Goal: Task Accomplishment & Management: Manage account settings

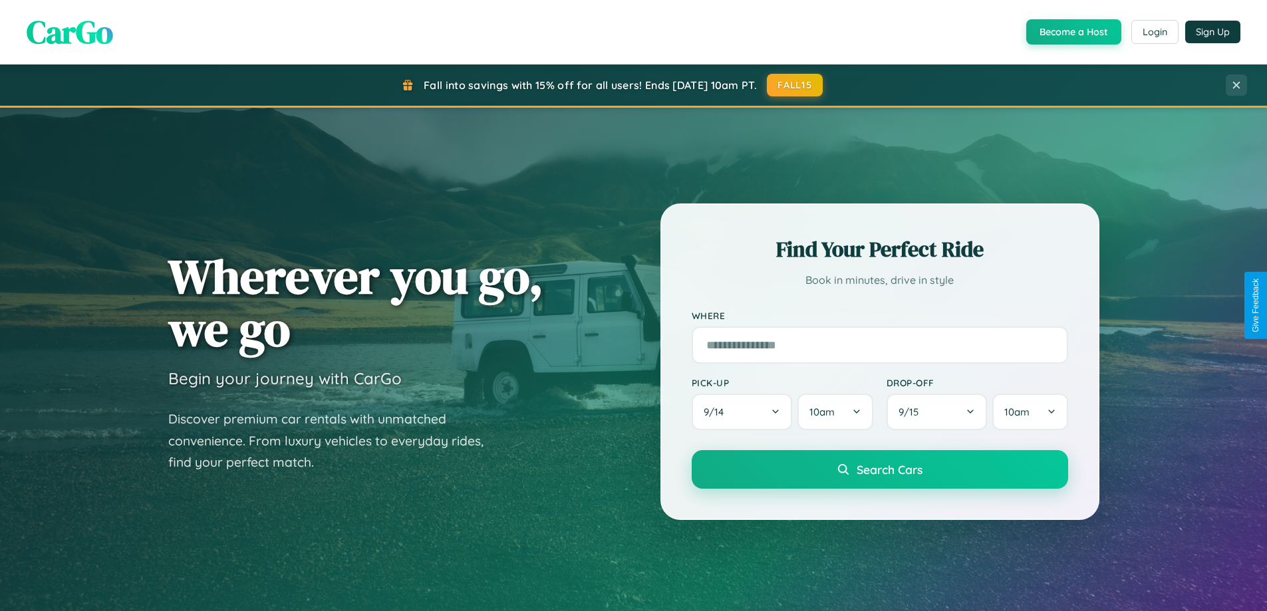
scroll to position [915, 0]
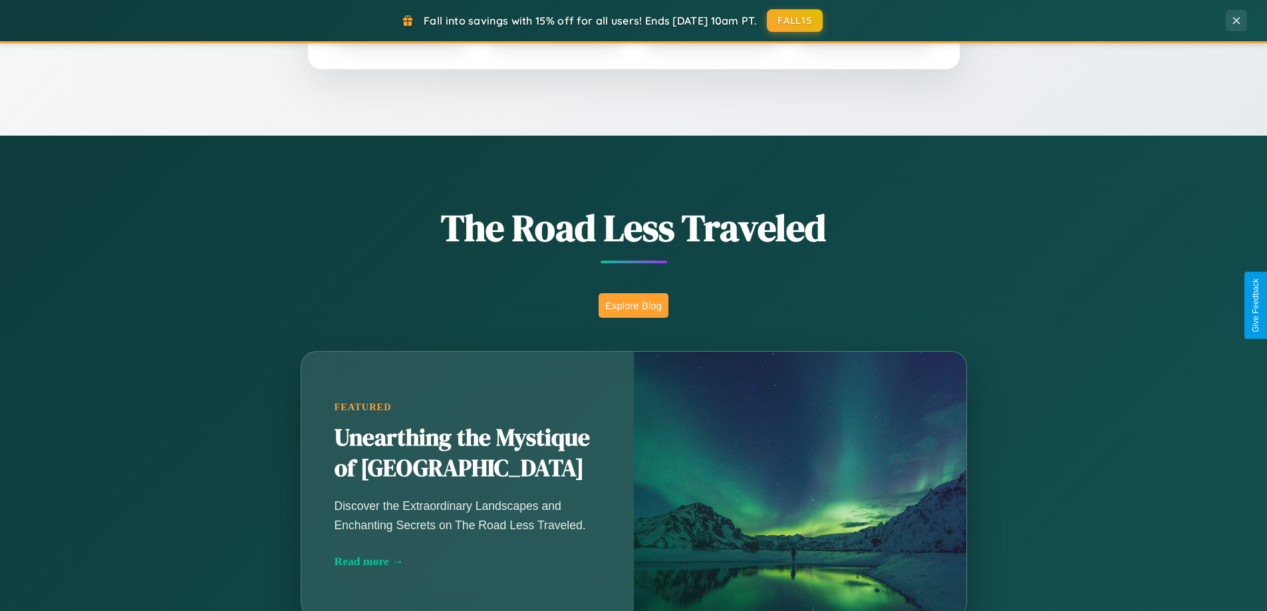
click at [633, 305] on button "Explore Blog" at bounding box center [633, 305] width 70 height 25
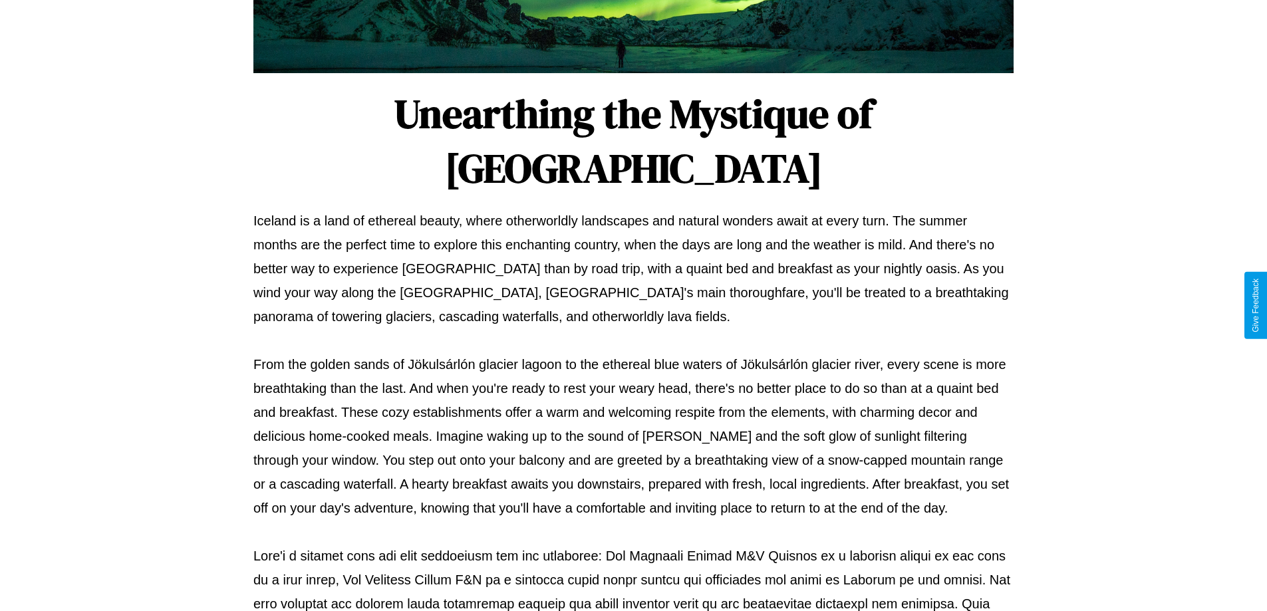
scroll to position [430, 0]
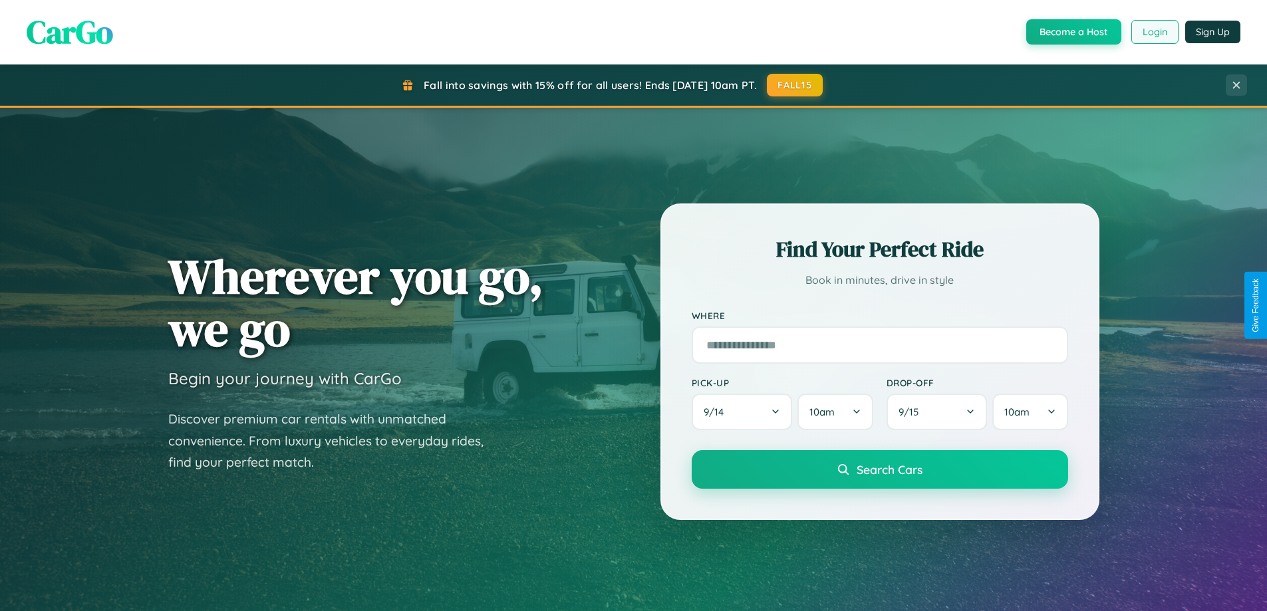
click at [1154, 32] on button "Login" at bounding box center [1154, 32] width 47 height 24
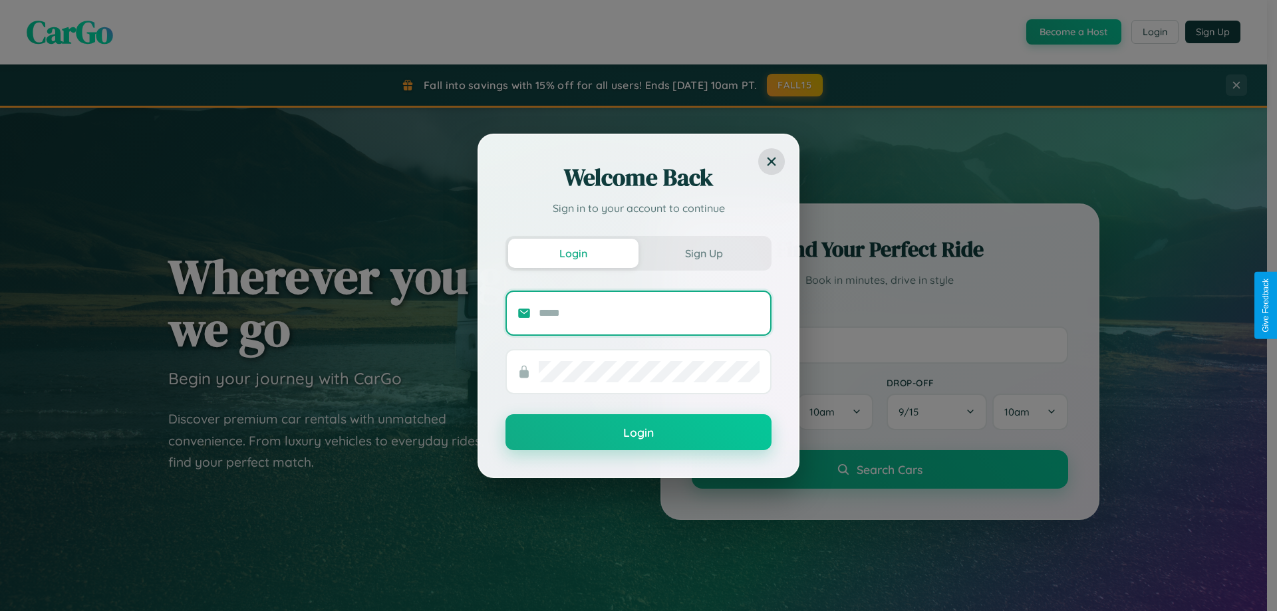
click at [649, 312] on input "text" at bounding box center [649, 313] width 221 height 21
type input "**********"
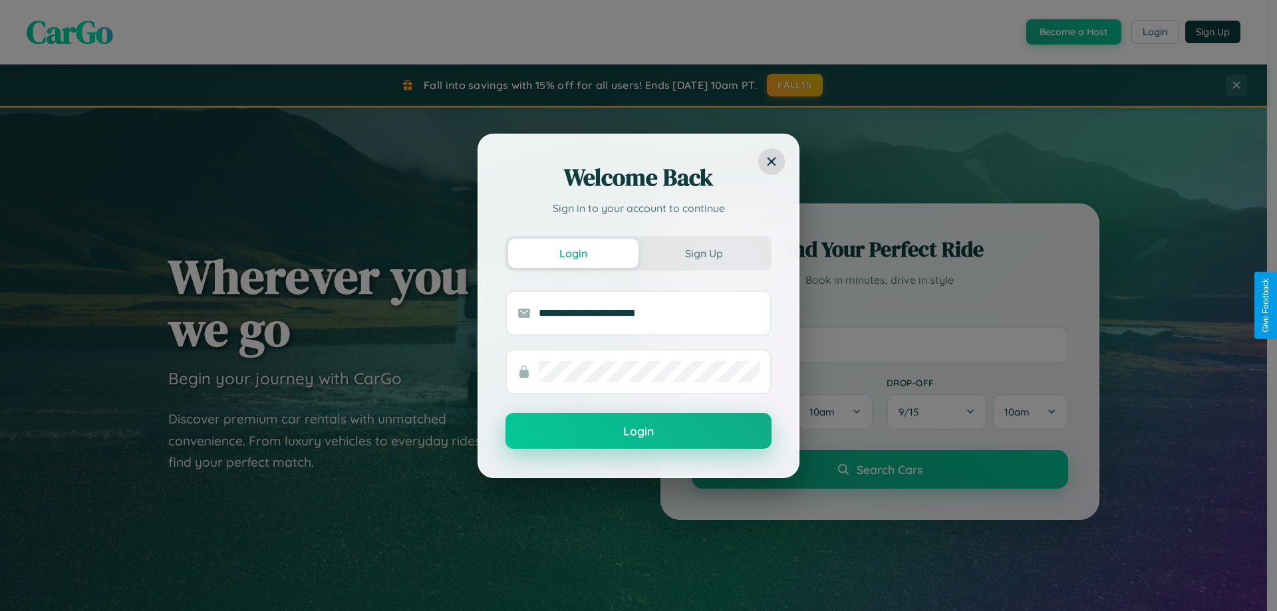
click at [638, 431] on button "Login" at bounding box center [638, 431] width 266 height 36
